Goal: Use online tool/utility: Utilize a website feature to perform a specific function

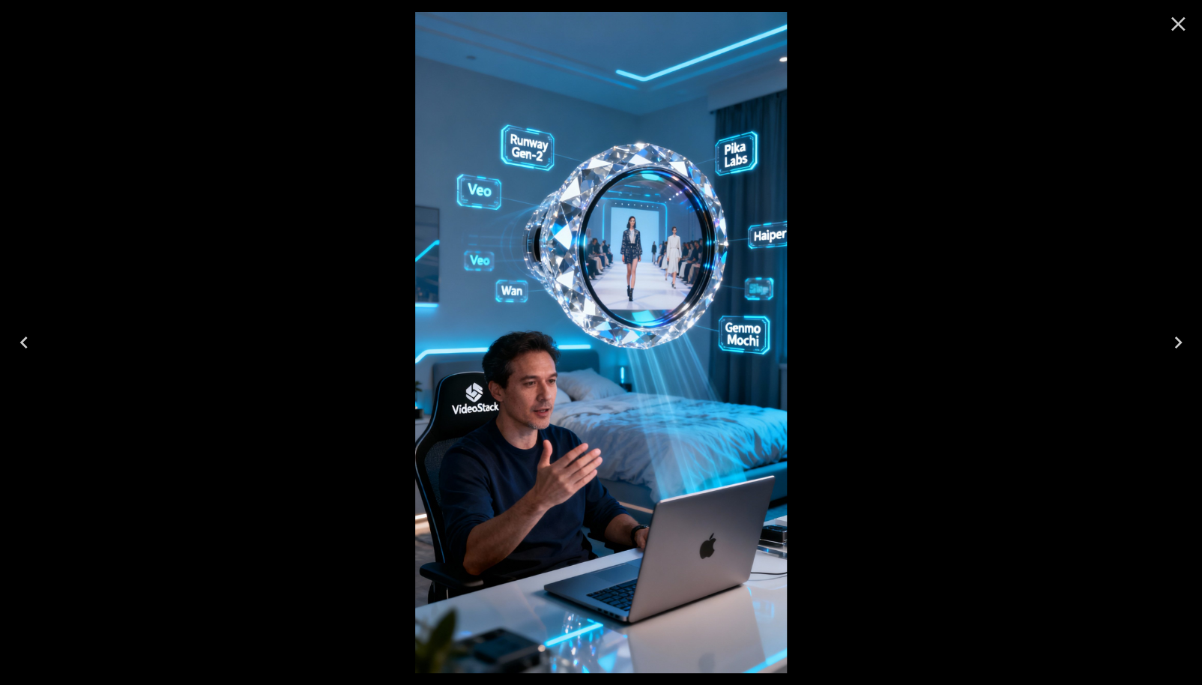
click at [1182, 33] on icon "Close" at bounding box center [1178, 24] width 24 height 24
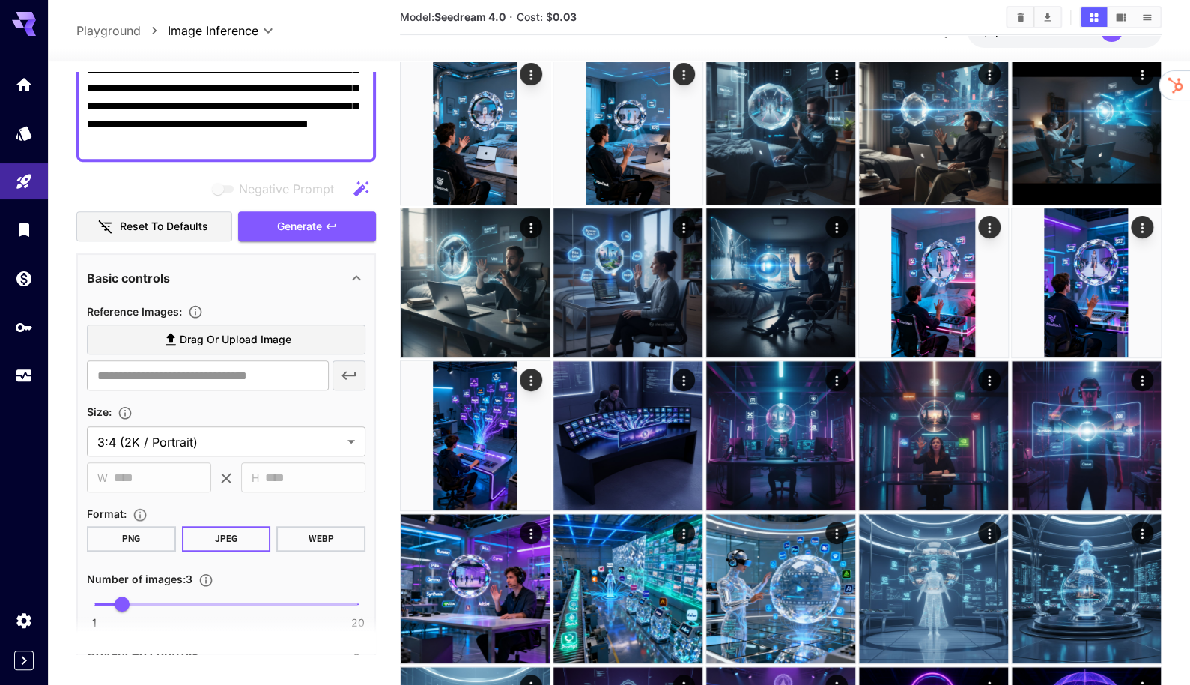
scroll to position [223, 0]
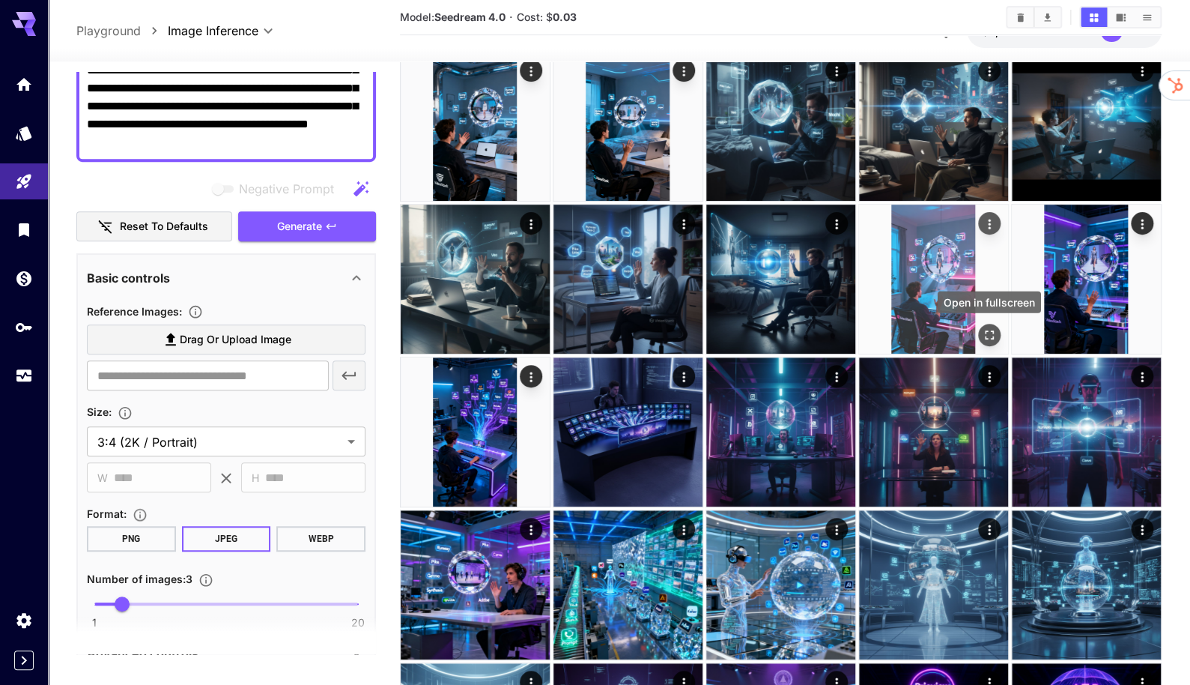
click at [990, 339] on icon "Open in fullscreen" at bounding box center [989, 334] width 15 height 15
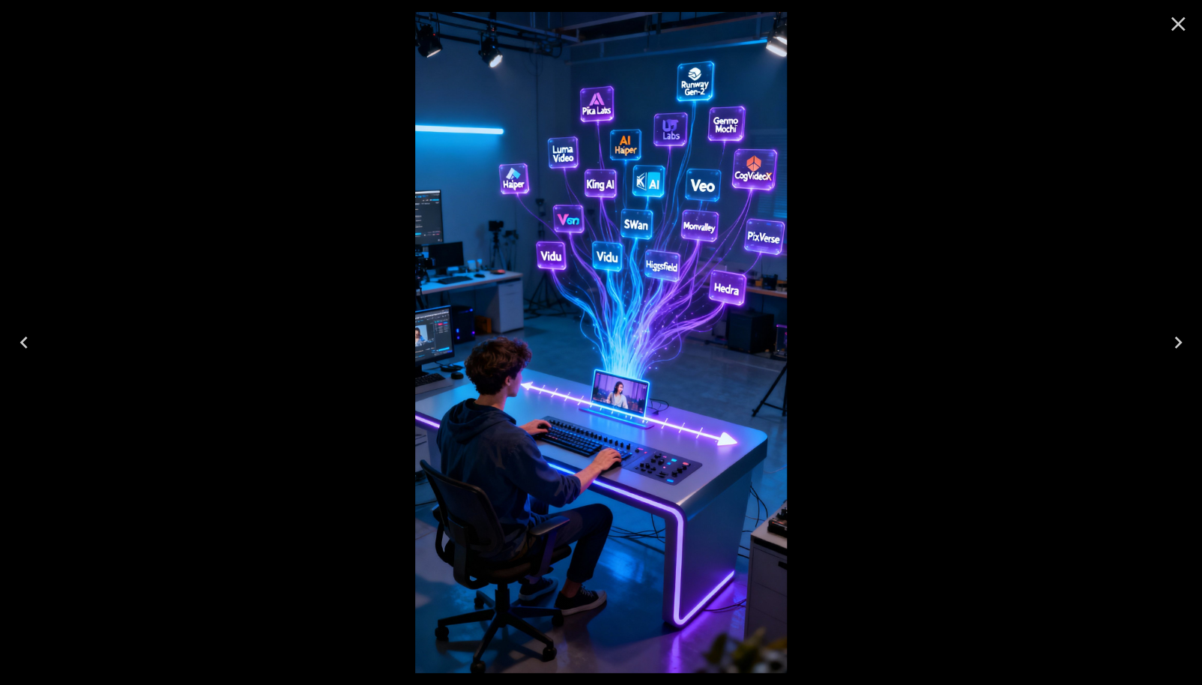
click at [1188, 25] on icon "Close" at bounding box center [1178, 24] width 24 height 24
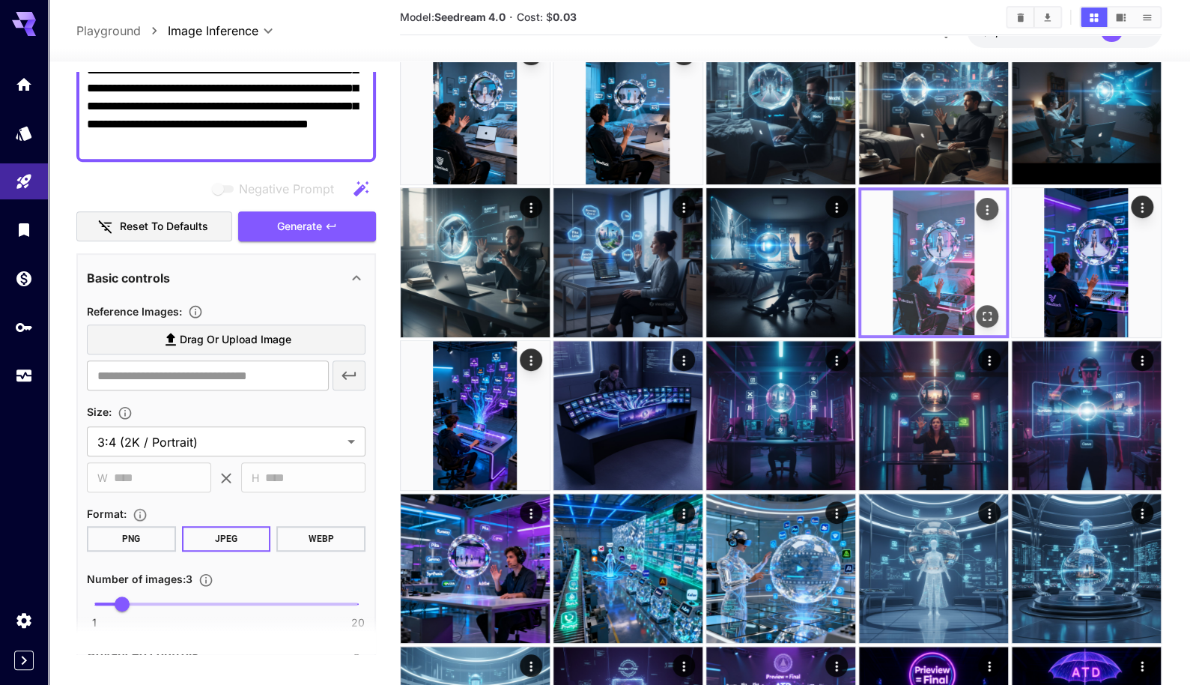
scroll to position [240, 0]
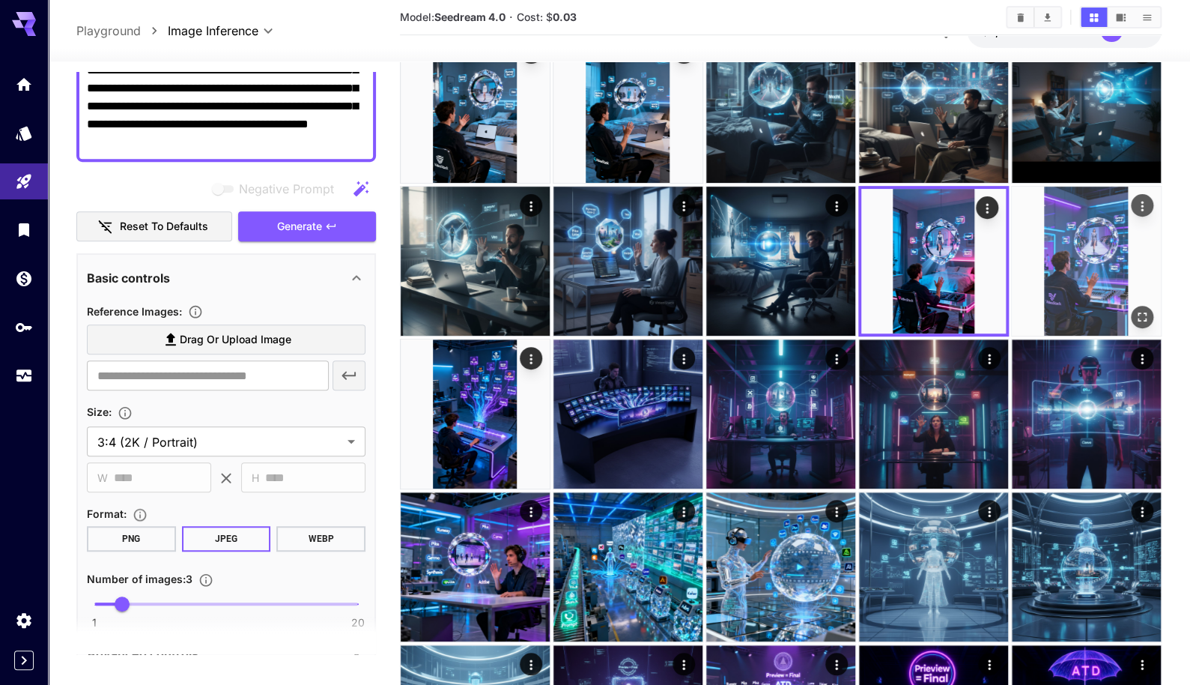
click at [1069, 229] on img at bounding box center [1086, 261] width 149 height 149
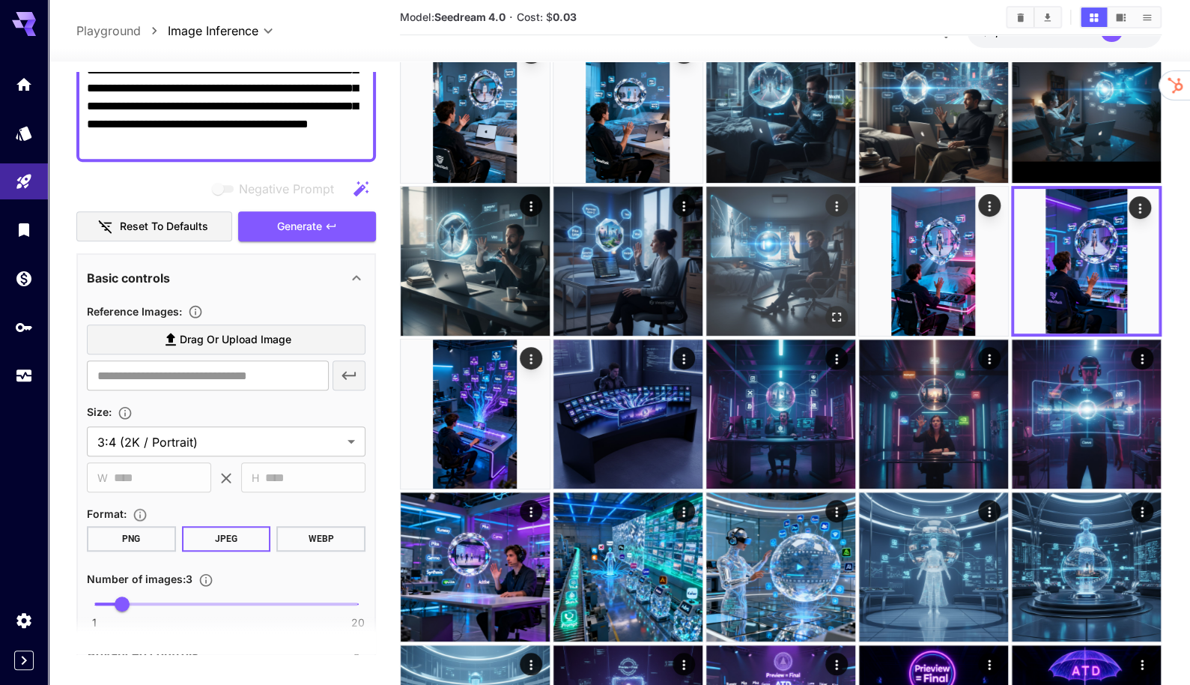
click at [738, 258] on img at bounding box center [780, 261] width 149 height 149
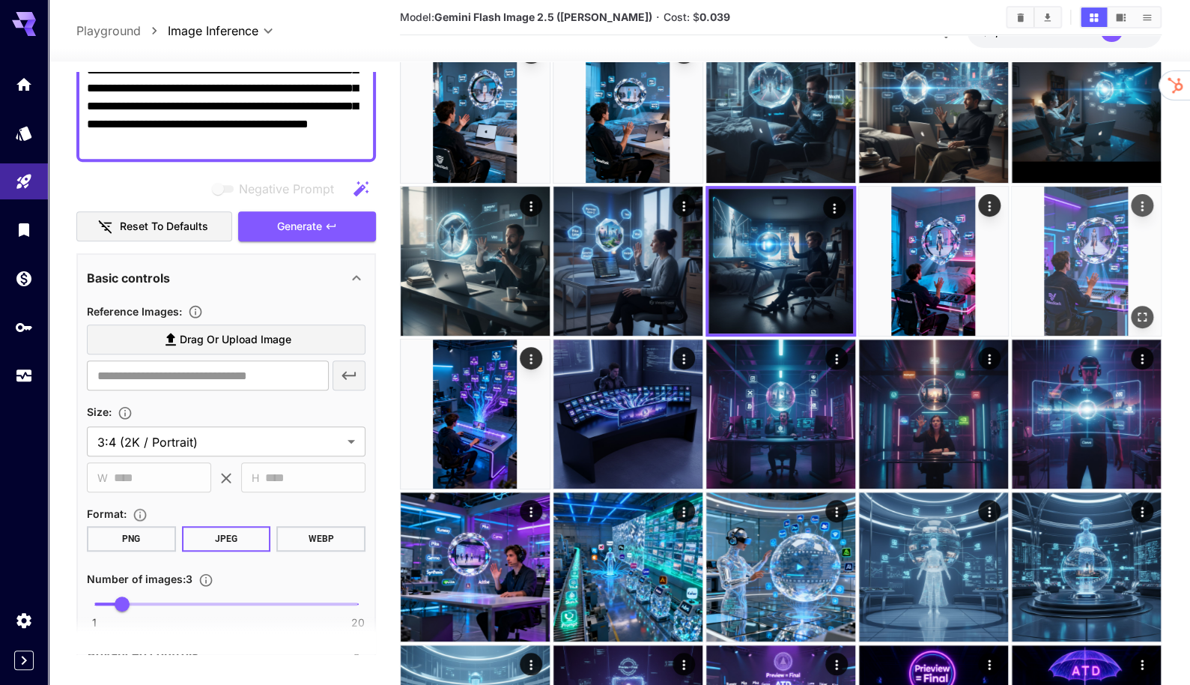
click at [1108, 211] on img at bounding box center [1086, 261] width 149 height 149
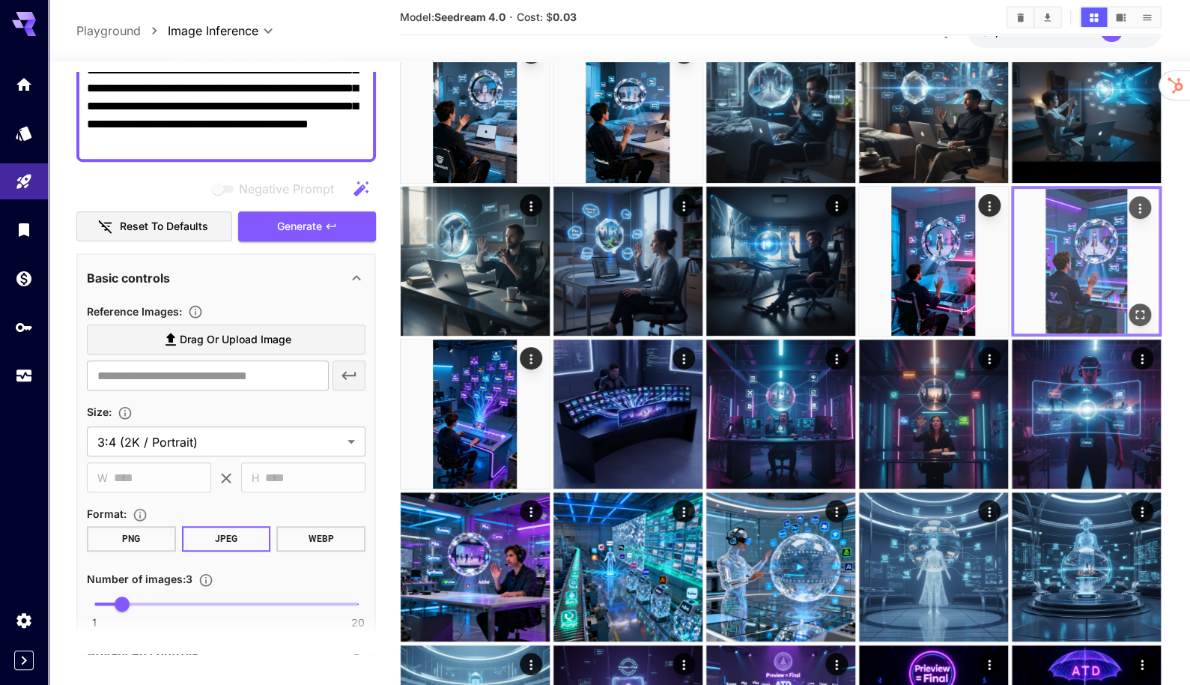
click at [1098, 217] on img at bounding box center [1086, 261] width 145 height 145
click at [1141, 302] on img at bounding box center [1086, 261] width 145 height 145
click at [1129, 321] on div "Open in fullscreen" at bounding box center [1140, 314] width 22 height 22
click at [1144, 316] on icon "Open in fullscreen" at bounding box center [1140, 314] width 9 height 9
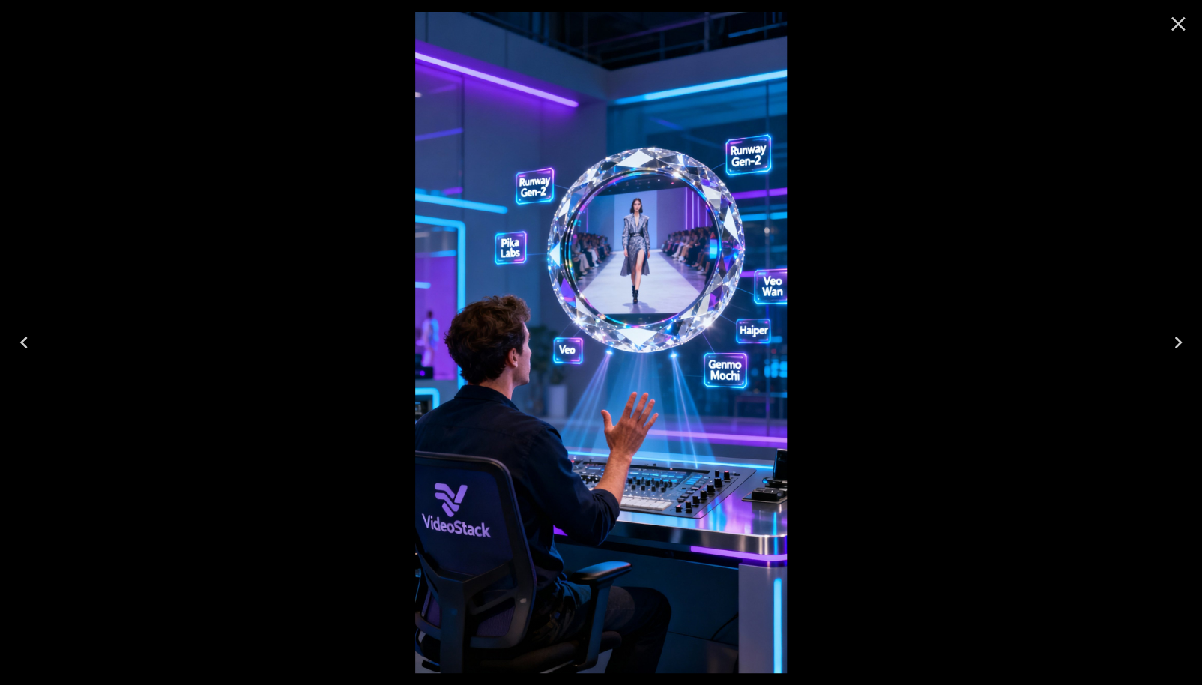
click at [1160, 28] on button "Close" at bounding box center [1178, 24] width 36 height 36
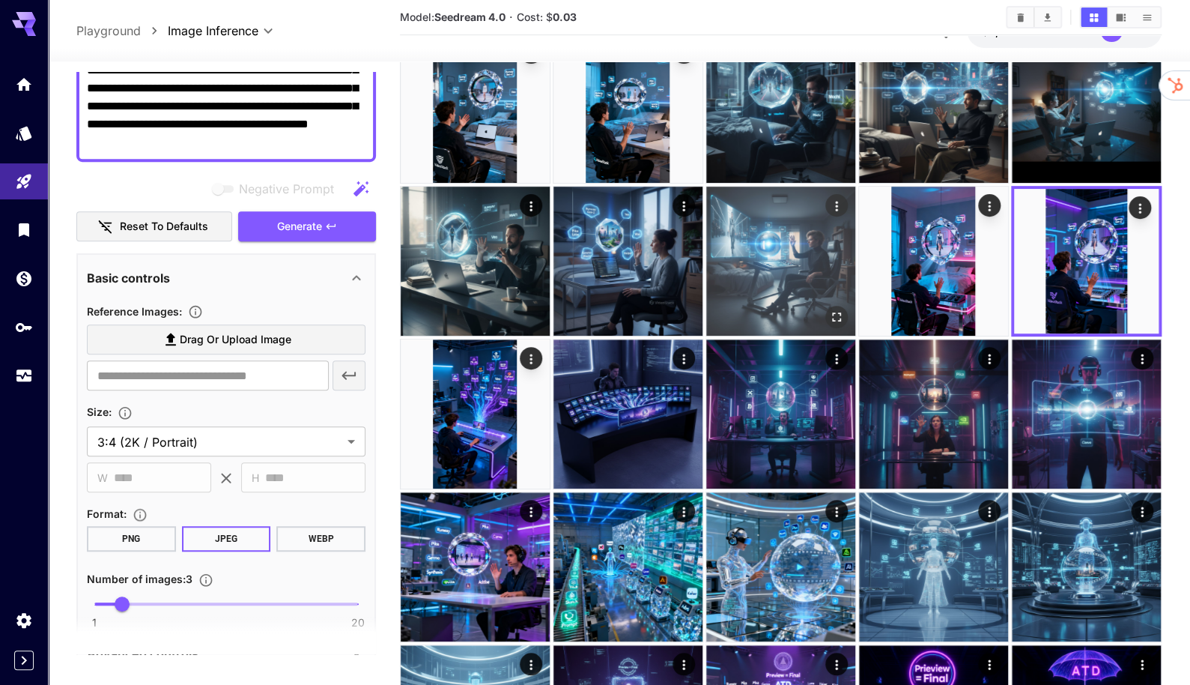
scroll to position [0, 0]
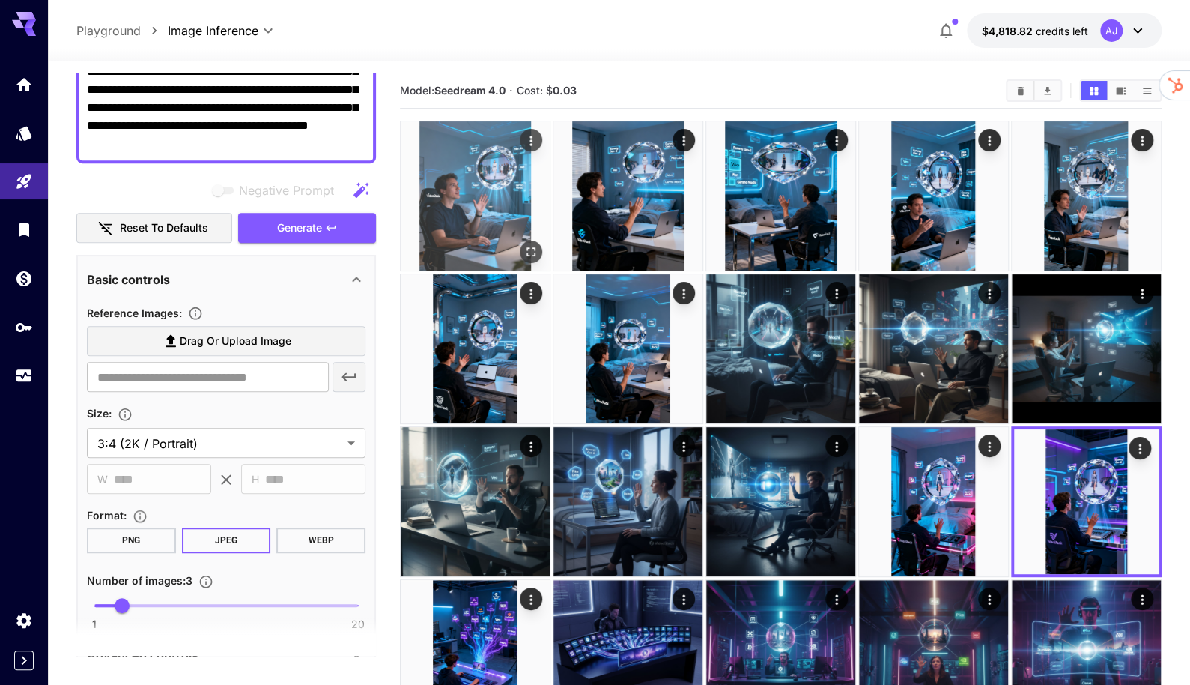
click at [491, 169] on img at bounding box center [475, 195] width 149 height 149
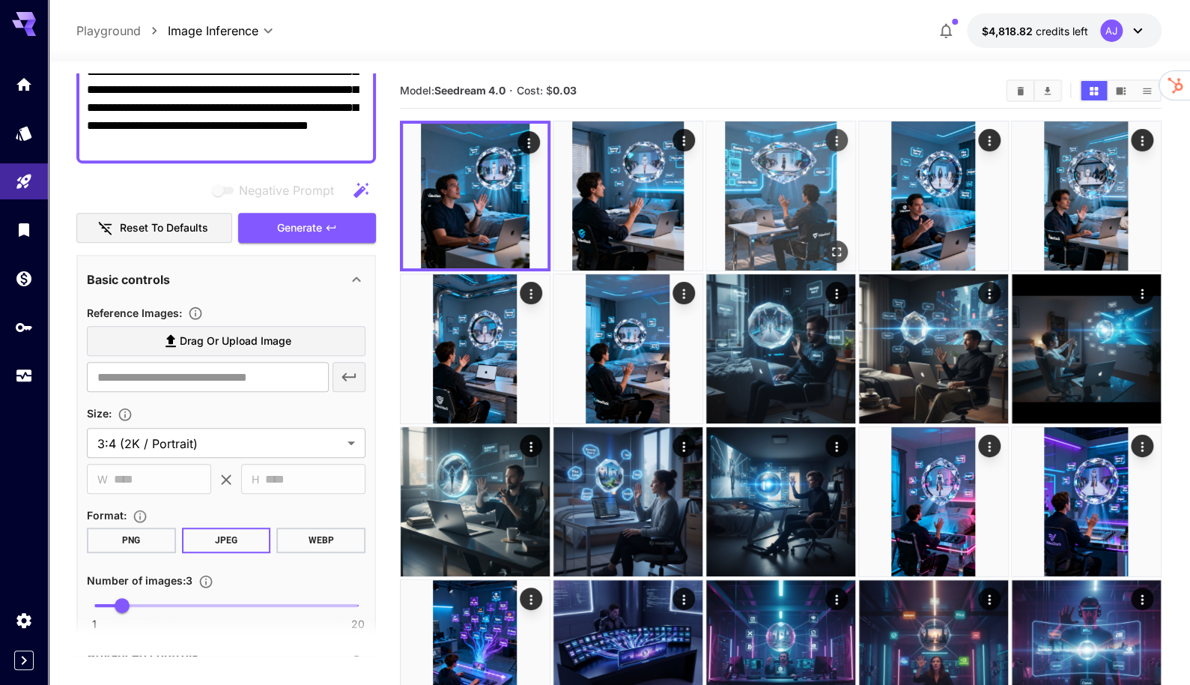
click at [794, 231] on img at bounding box center [780, 195] width 149 height 149
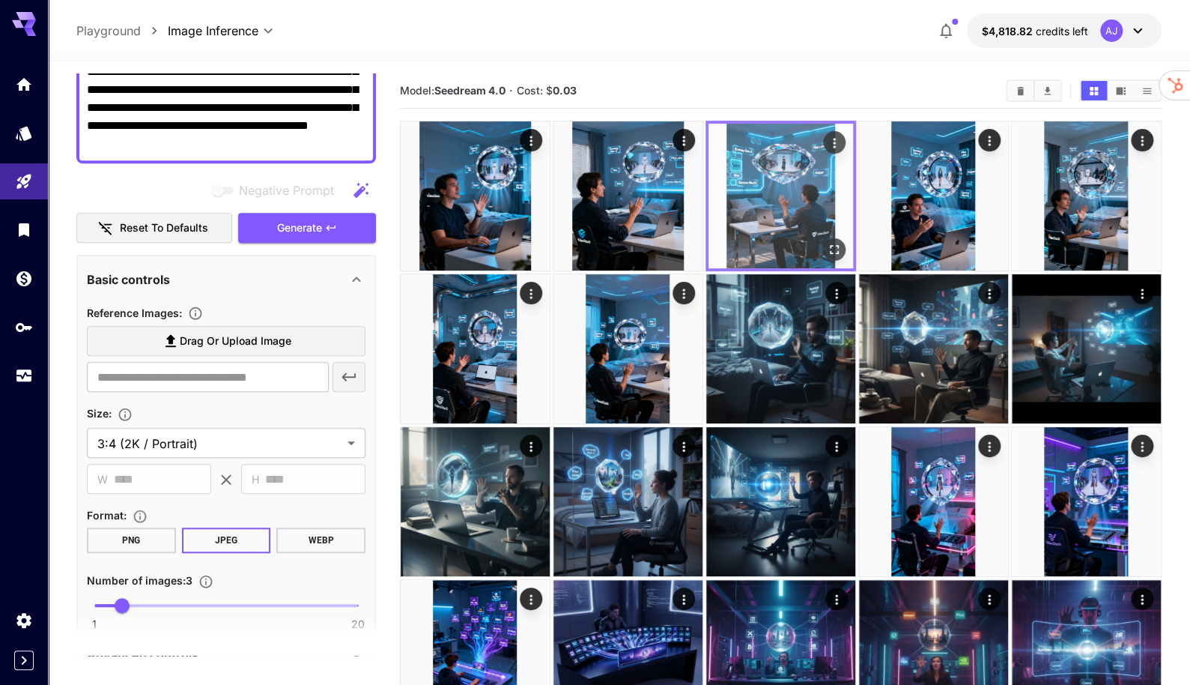
click at [846, 260] on img at bounding box center [781, 196] width 145 height 145
click at [839, 252] on icon "Open in fullscreen" at bounding box center [834, 249] width 15 height 15
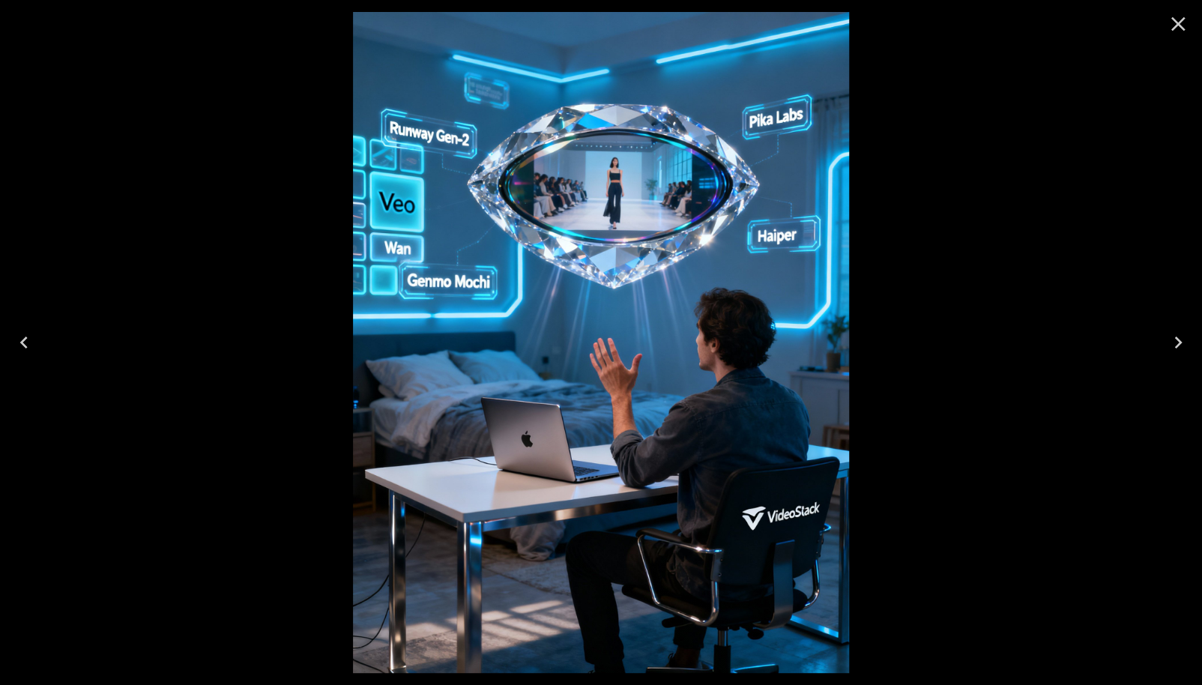
click at [834, 241] on img at bounding box center [601, 342] width 496 height 661
